Goal: Task Accomplishment & Management: Manage account settings

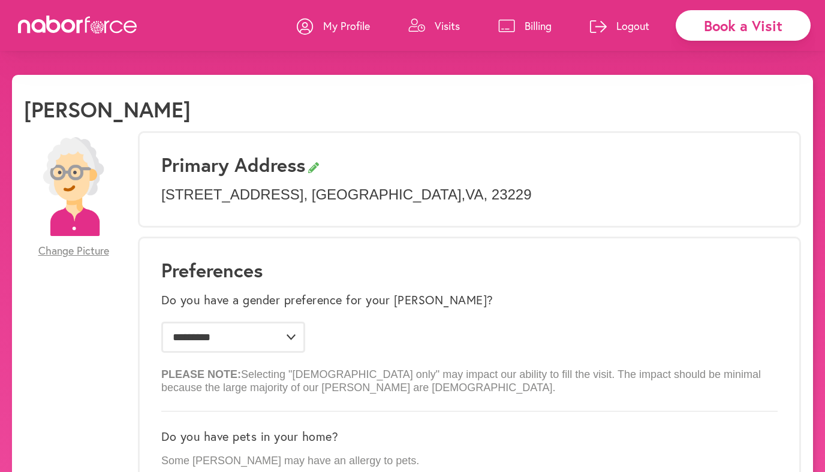
select select "*"
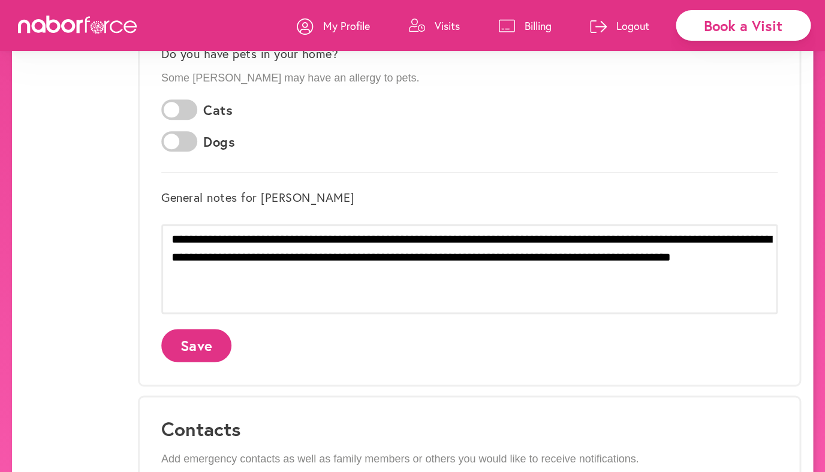
scroll to position [385, 0]
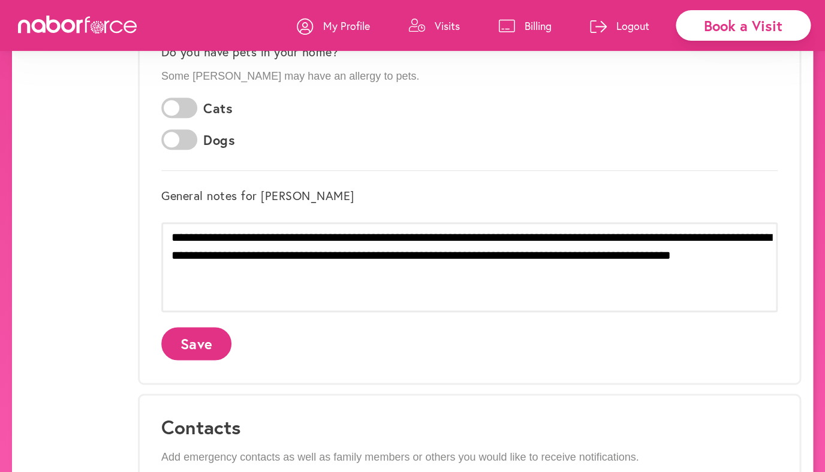
click at [758, 252] on textarea "**********" at bounding box center [469, 267] width 616 height 90
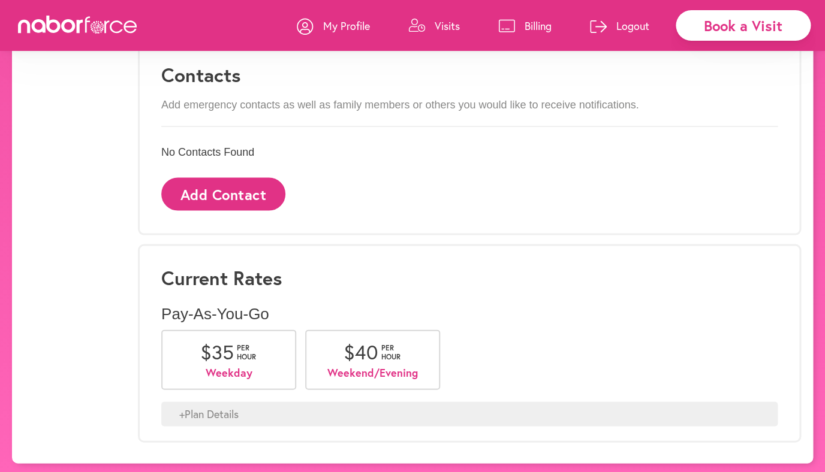
scroll to position [742, 0]
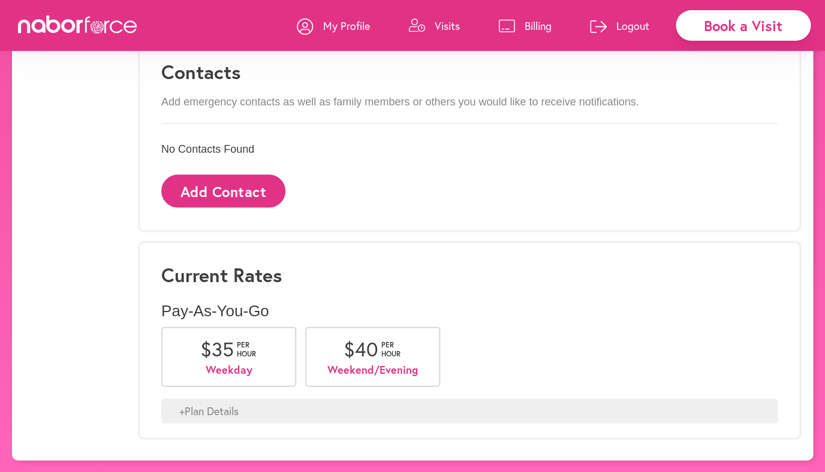
click at [224, 366] on p "Weekday" at bounding box center [228, 369] width 96 height 13
click at [231, 342] on span "$ 35" at bounding box center [217, 349] width 34 height 26
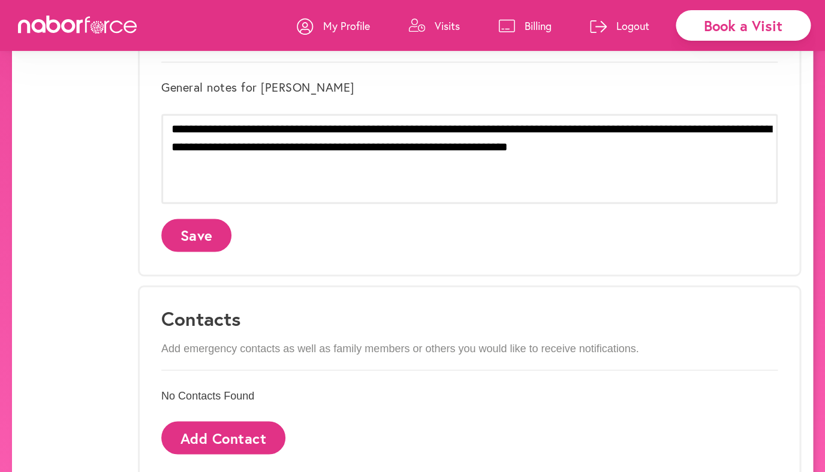
scroll to position [493, 0]
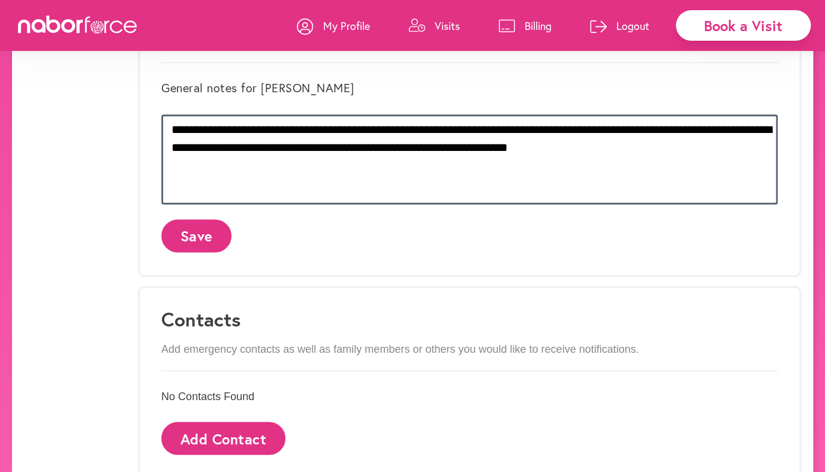
click at [336, 129] on textarea "**********" at bounding box center [469, 159] width 616 height 90
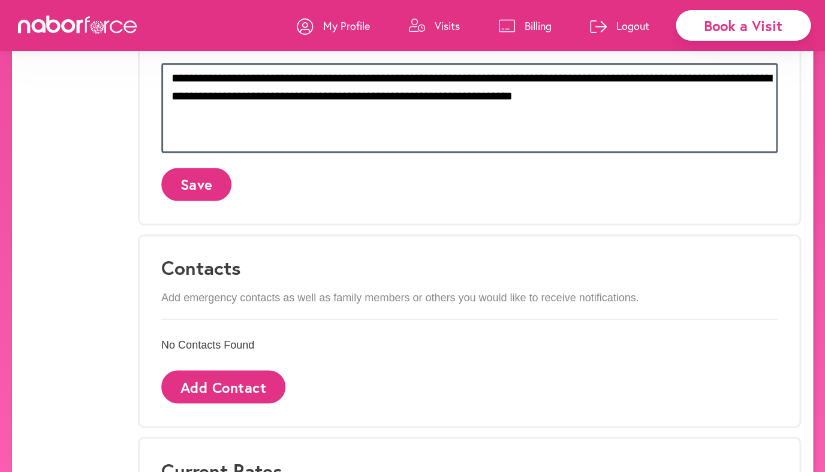
scroll to position [547, 0]
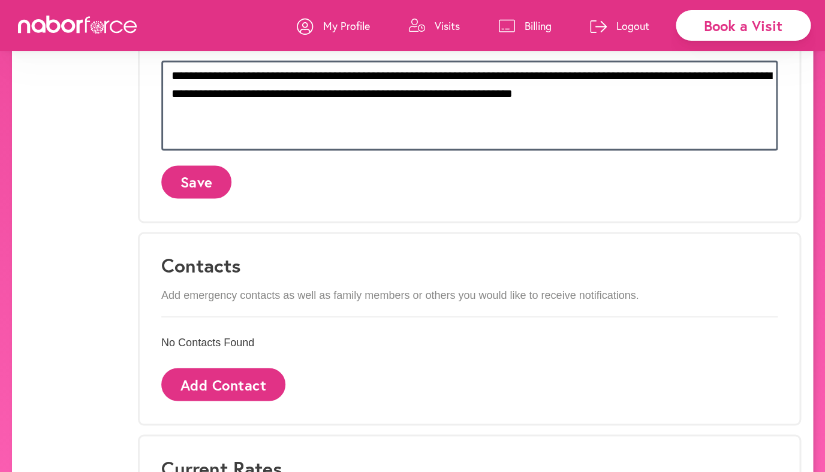
type textarea "**********"
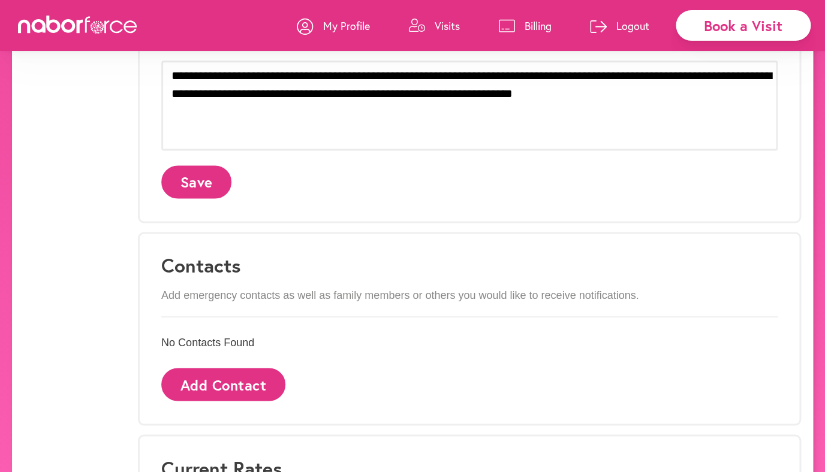
click at [203, 181] on button "Save" at bounding box center [196, 181] width 70 height 33
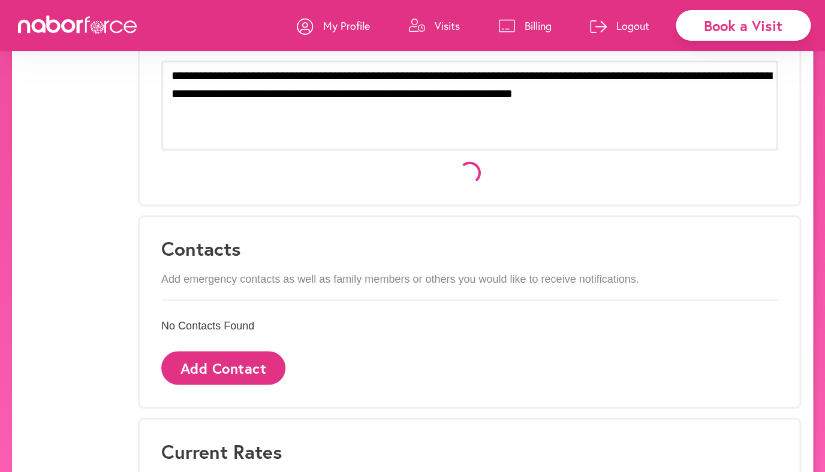
scroll to position [0, 0]
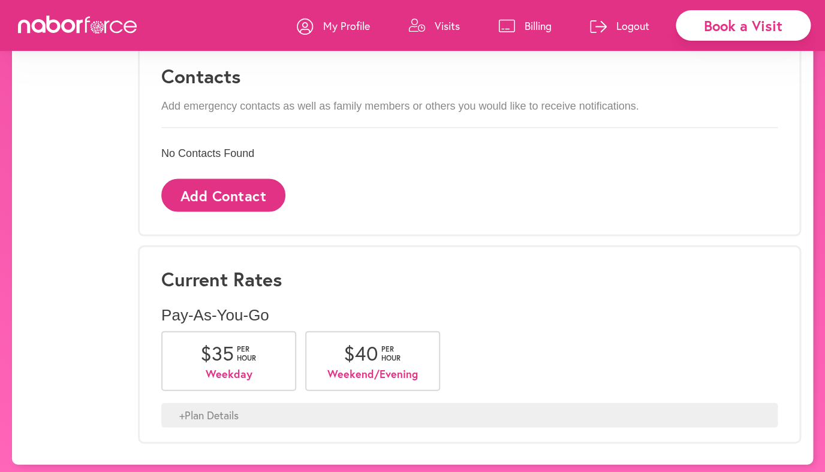
scroll to position [742, 0]
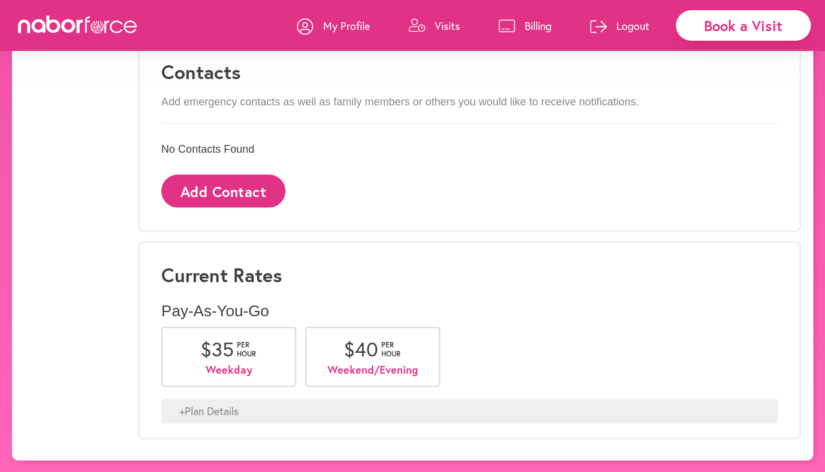
click at [228, 370] on p "Weekday" at bounding box center [228, 369] width 96 height 13
click at [210, 409] on div "+ Plan Details" at bounding box center [469, 411] width 616 height 25
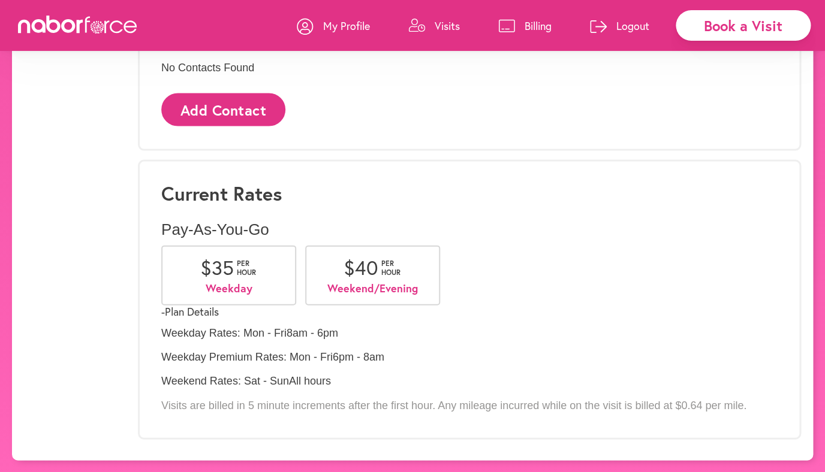
scroll to position [897, 0]
click at [231, 282] on p "Weekday" at bounding box center [228, 288] width 96 height 13
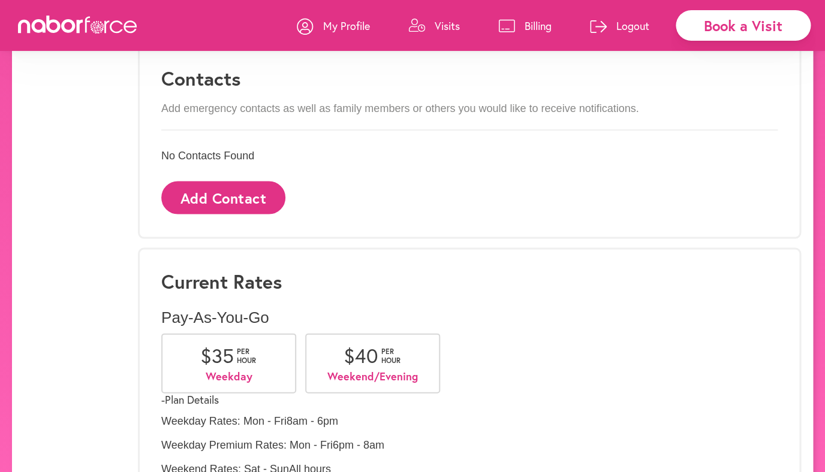
scroll to position [728, 0]
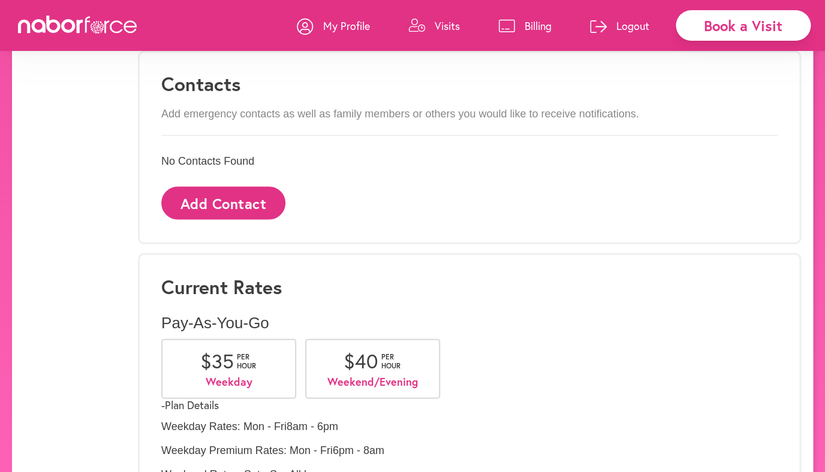
click at [216, 164] on p "No Contacts Found" at bounding box center [469, 161] width 616 height 13
click at [216, 201] on button "Add Contact" at bounding box center [223, 202] width 124 height 33
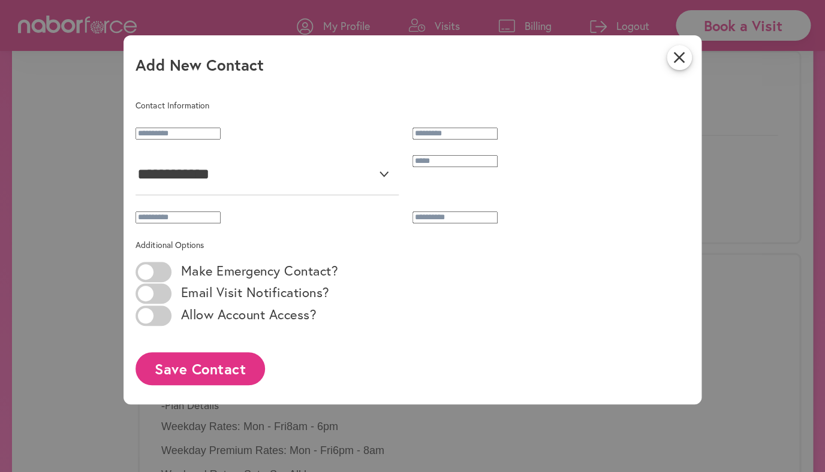
click at [175, 140] on input "text" at bounding box center [177, 134] width 85 height 12
click at [206, 385] on button "Save Contact" at bounding box center [199, 368] width 129 height 33
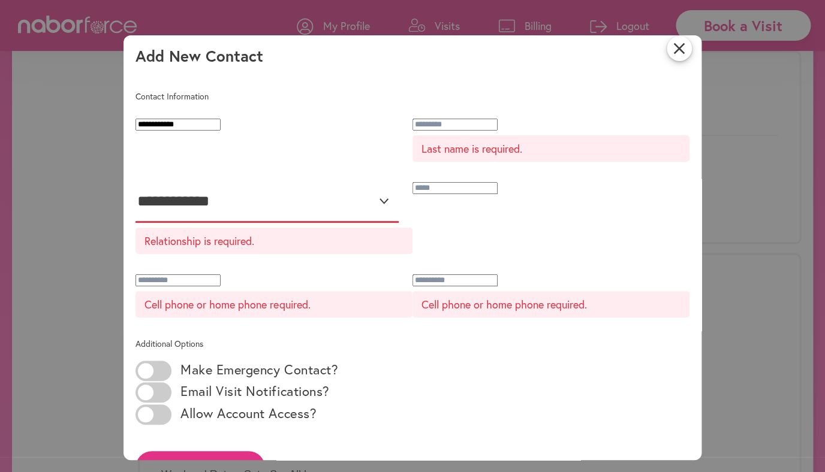
scroll to position [0, 0]
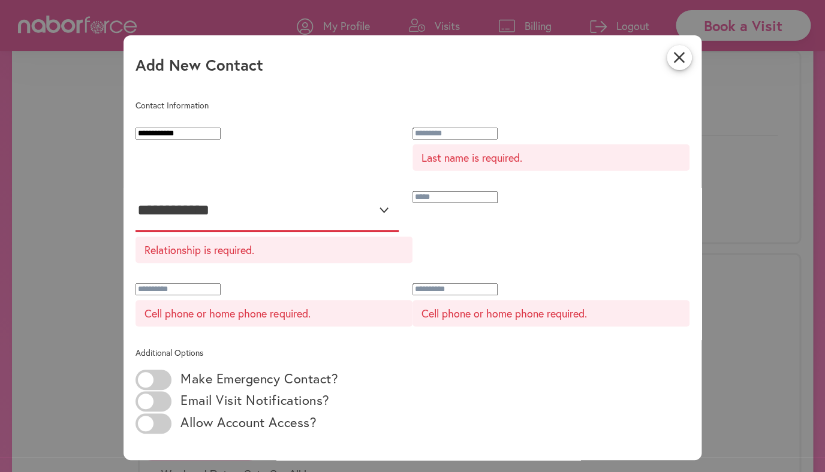
click at [135, 190] on select "**********" at bounding box center [266, 211] width 263 height 42
click at [221, 140] on input "**********" at bounding box center [177, 134] width 85 height 12
type input "*"
click at [680, 54] on icon "close" at bounding box center [678, 57] width 25 height 25
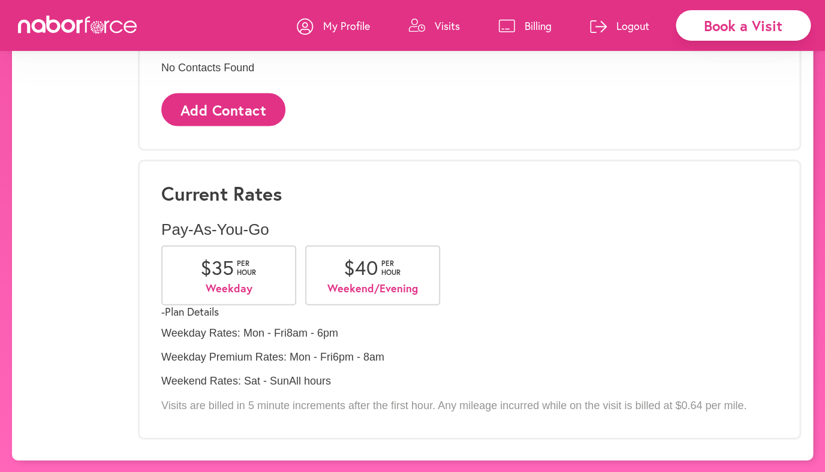
scroll to position [897, 0]
click at [231, 282] on p "Weekday" at bounding box center [228, 288] width 96 height 13
